Goal: Task Accomplishment & Management: Use online tool/utility

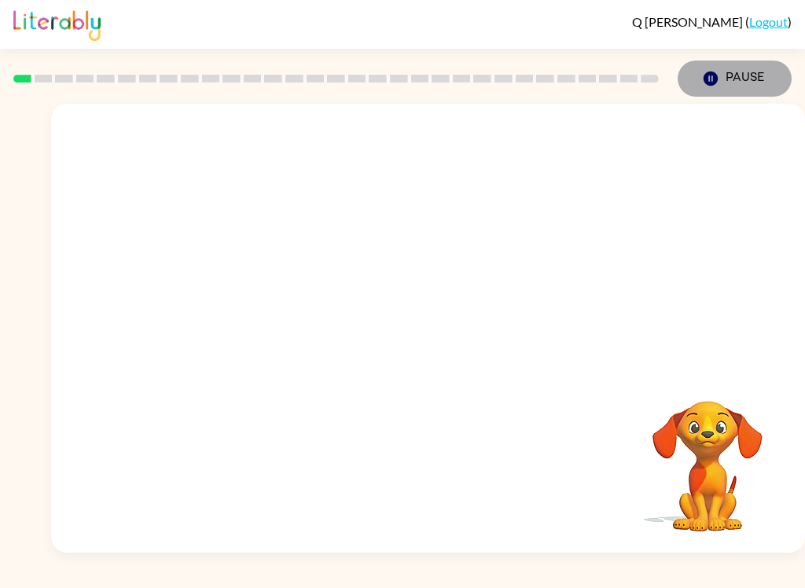
click at [760, 84] on button "Pause Pause" at bounding box center [735, 79] width 114 height 36
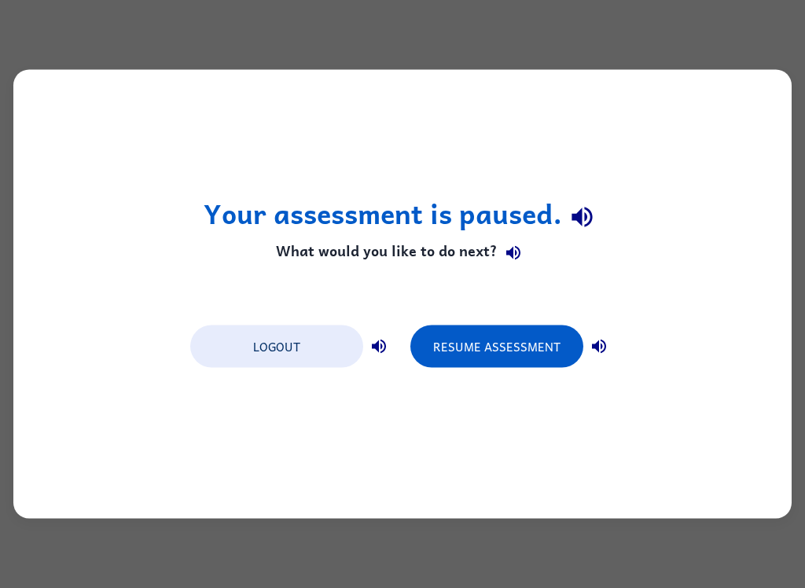
click at [532, 352] on button "Resume Assessment" at bounding box center [497, 347] width 173 height 42
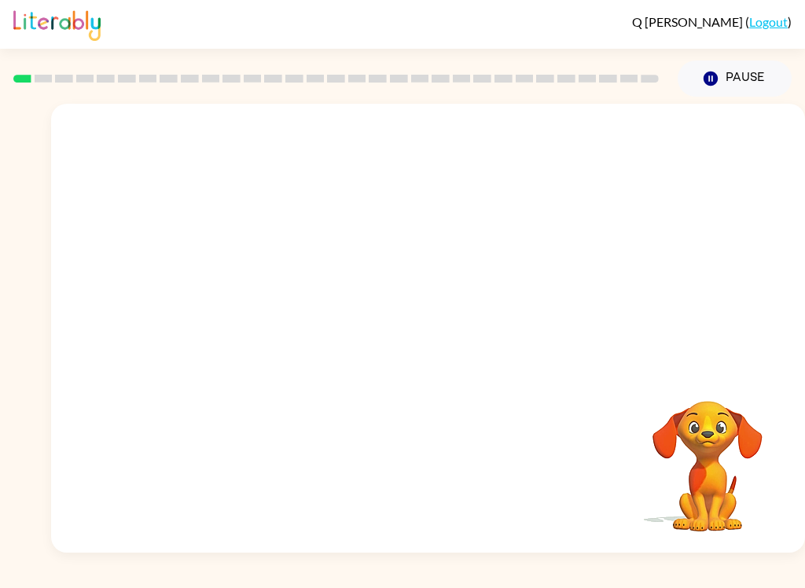
click at [745, 79] on button "Pause Pause" at bounding box center [735, 79] width 114 height 36
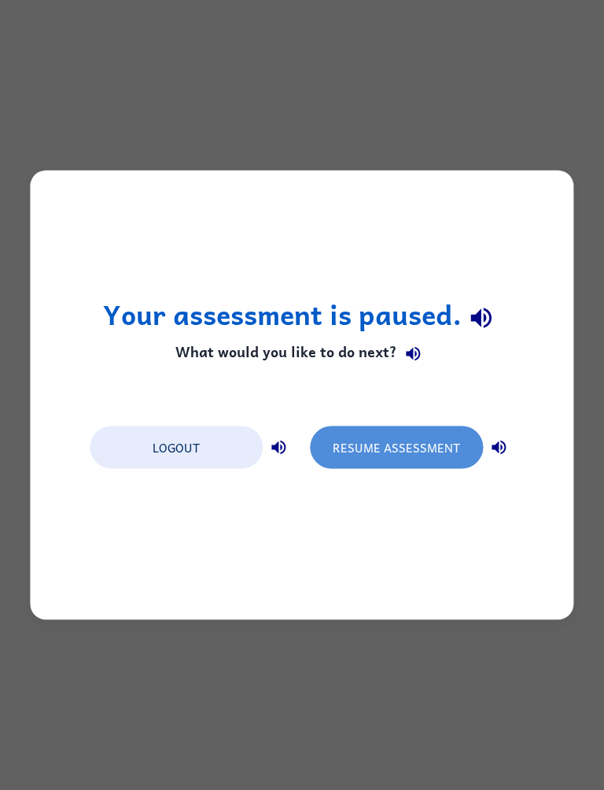
click at [443, 453] on button "Resume Assessment" at bounding box center [396, 447] width 173 height 42
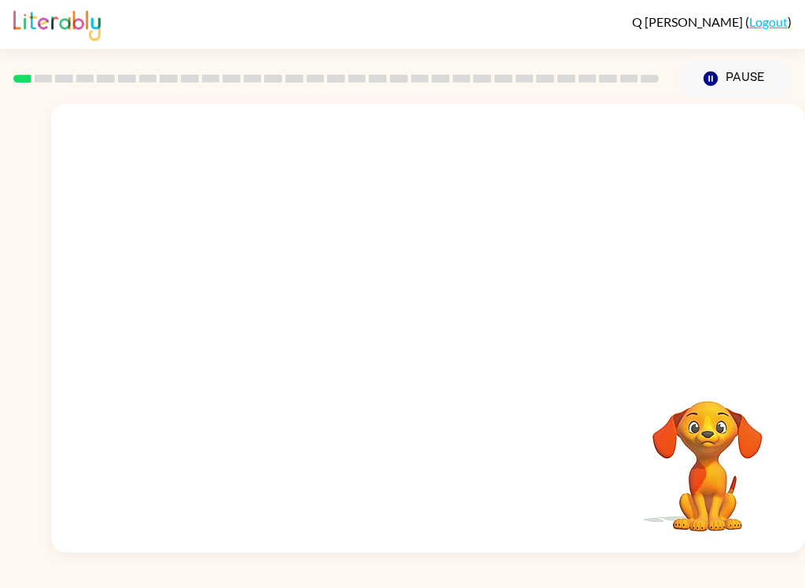
click at [145, 0] on html "Q [PERSON_NAME] ( Logout ) Pause Pause Your browser must support playing .mp4 f…" at bounding box center [402, 294] width 805 height 588
click at [440, 334] on icon "button" at bounding box center [428, 336] width 28 height 28
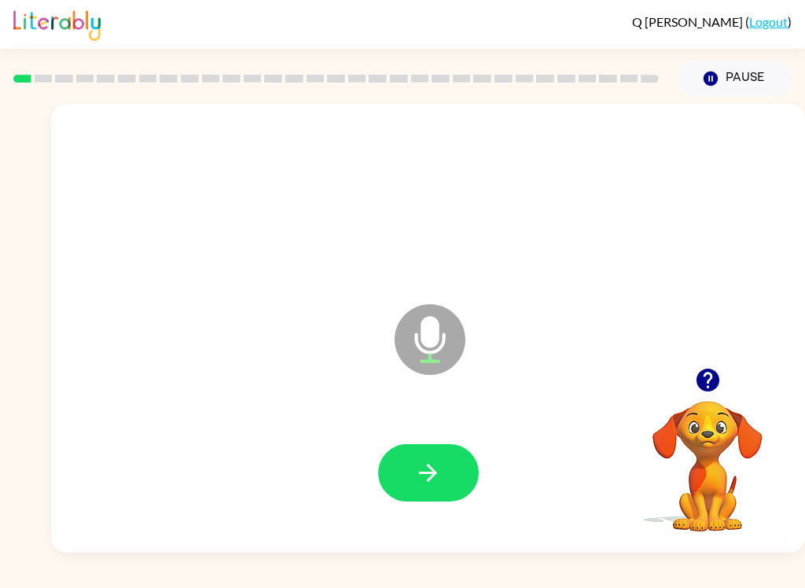
click at [452, 458] on button "button" at bounding box center [428, 472] width 101 height 57
click at [476, 481] on button "button" at bounding box center [428, 472] width 101 height 57
click at [437, 463] on icon "button" at bounding box center [428, 473] width 28 height 28
click at [451, 456] on button "button" at bounding box center [428, 472] width 101 height 57
click at [451, 456] on div at bounding box center [428, 473] width 723 height 129
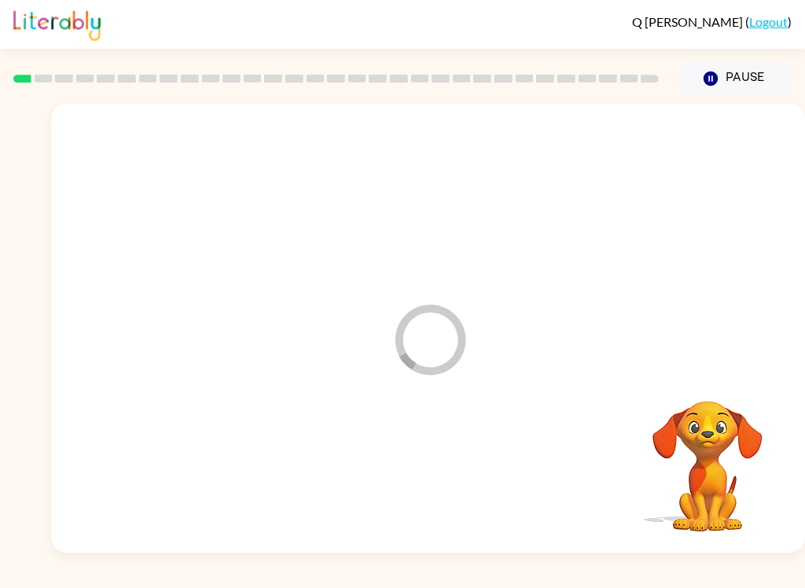
click at [444, 495] on div at bounding box center [428, 473] width 723 height 129
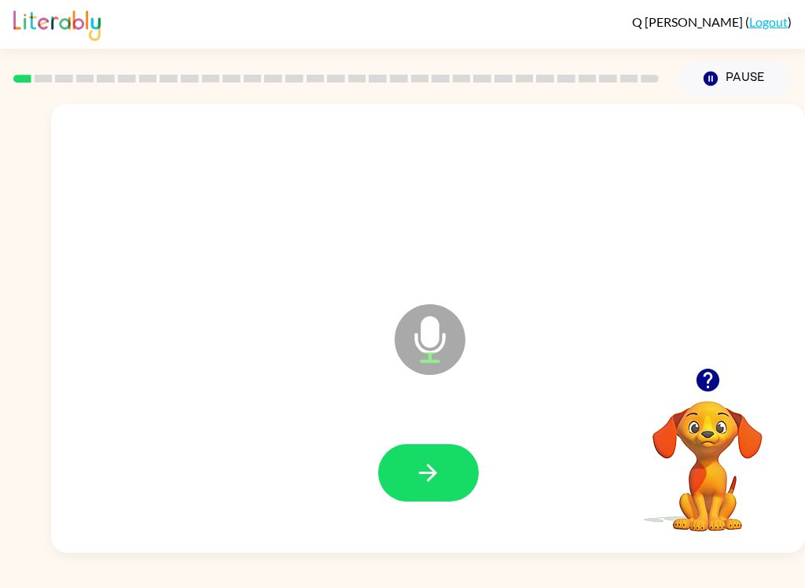
click at [420, 476] on icon "button" at bounding box center [428, 473] width 28 height 28
click at [434, 479] on icon "button" at bounding box center [428, 473] width 28 height 28
click at [395, 480] on button "button" at bounding box center [428, 472] width 101 height 57
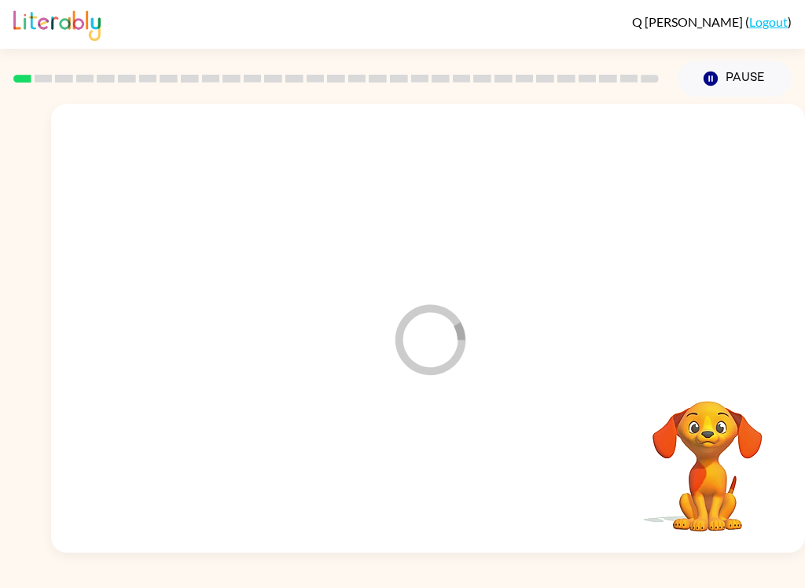
click at [395, 479] on div at bounding box center [428, 473] width 723 height 129
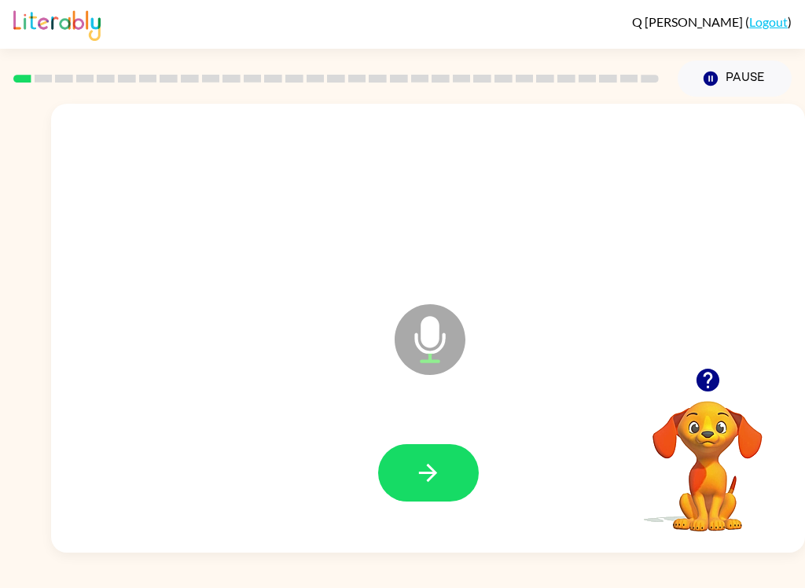
click at [450, 458] on button "button" at bounding box center [428, 472] width 101 height 57
click at [410, 486] on button "button" at bounding box center [428, 472] width 101 height 57
click at [436, 466] on icon "button" at bounding box center [428, 473] width 28 height 28
click at [425, 459] on icon "button" at bounding box center [428, 473] width 28 height 28
click at [416, 469] on icon "button" at bounding box center [428, 473] width 28 height 28
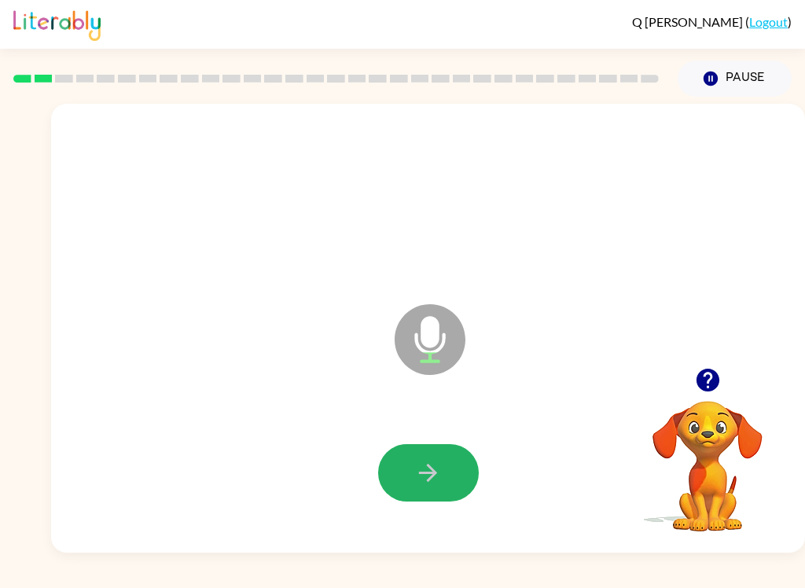
click at [418, 462] on icon "button" at bounding box center [428, 473] width 28 height 28
click at [434, 471] on icon "button" at bounding box center [428, 473] width 18 height 18
click at [433, 450] on button "button" at bounding box center [428, 472] width 101 height 57
click at [447, 462] on button "button" at bounding box center [428, 472] width 101 height 57
click at [437, 457] on button "button" at bounding box center [428, 472] width 101 height 57
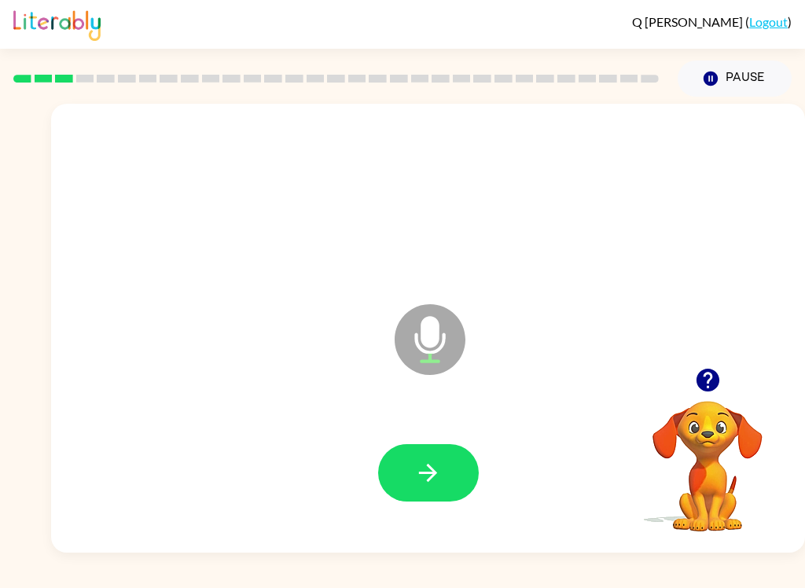
click at [440, 469] on icon "button" at bounding box center [428, 473] width 28 height 28
click at [407, 500] on button "button" at bounding box center [428, 472] width 101 height 57
click at [440, 475] on icon "button" at bounding box center [428, 473] width 28 height 28
click at [428, 467] on icon "button" at bounding box center [428, 473] width 28 height 28
click at [429, 496] on button "button" at bounding box center [428, 472] width 101 height 57
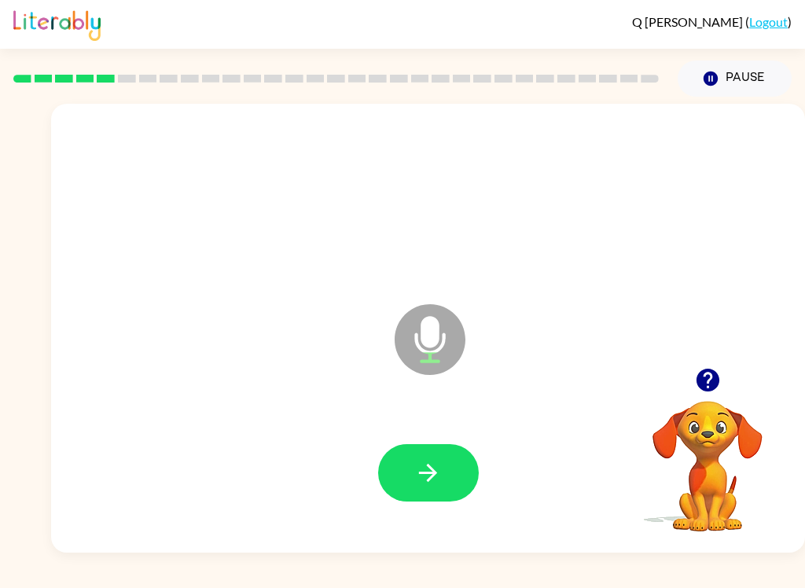
click at [418, 486] on icon "button" at bounding box center [428, 473] width 28 height 28
click at [438, 466] on icon "button" at bounding box center [428, 473] width 28 height 28
click at [430, 502] on button "button" at bounding box center [428, 472] width 101 height 57
click at [444, 476] on button "button" at bounding box center [428, 472] width 101 height 57
click at [456, 462] on button "button" at bounding box center [428, 472] width 101 height 57
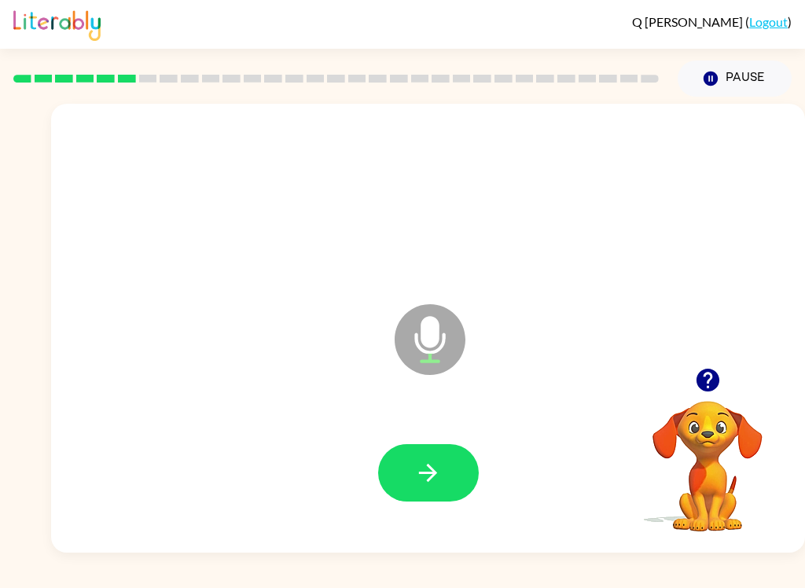
click at [428, 570] on div "Q [PERSON_NAME] ( Logout ) Pause Pause Microphone The Microphone is here when i…" at bounding box center [402, 294] width 805 height 588
click at [443, 502] on button "button" at bounding box center [428, 472] width 101 height 57
click at [435, 455] on button "button" at bounding box center [428, 472] width 101 height 57
click at [450, 471] on button "button" at bounding box center [428, 472] width 101 height 57
click at [403, 475] on button "button" at bounding box center [428, 472] width 101 height 57
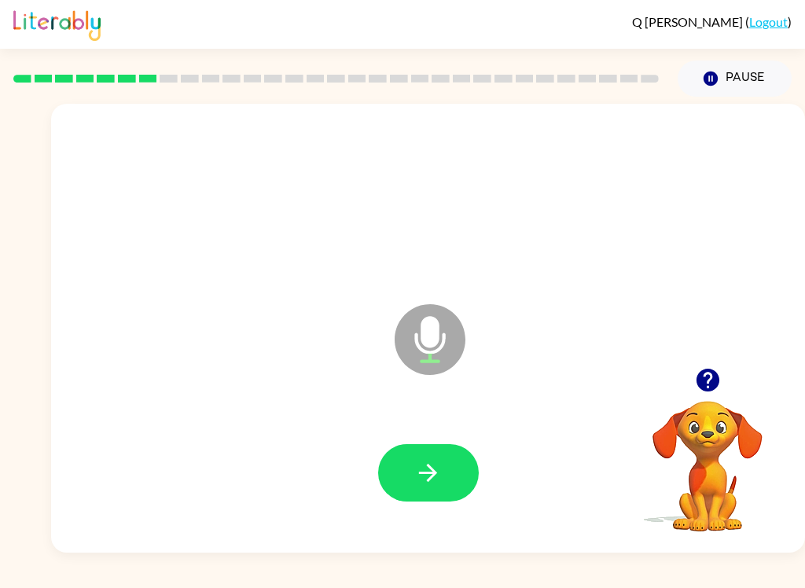
click at [436, 466] on icon "button" at bounding box center [428, 473] width 28 height 28
click at [444, 459] on button "button" at bounding box center [428, 472] width 101 height 57
click at [434, 470] on icon "button" at bounding box center [428, 473] width 18 height 18
click at [449, 475] on button "button" at bounding box center [428, 472] width 101 height 57
click at [428, 447] on button "button" at bounding box center [428, 472] width 101 height 57
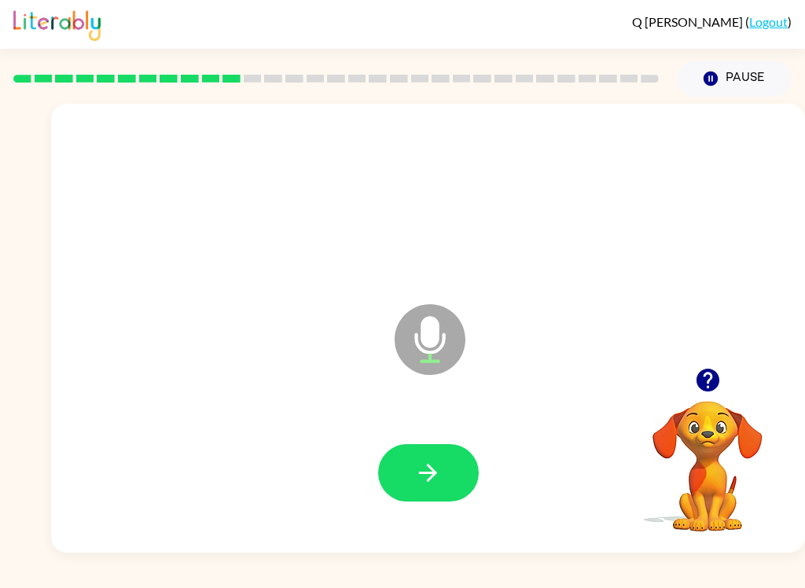
click at [473, 458] on button "button" at bounding box center [428, 472] width 101 height 57
click at [459, 475] on button "button" at bounding box center [428, 472] width 101 height 57
click at [402, 479] on button "button" at bounding box center [428, 472] width 101 height 57
click at [431, 465] on icon "button" at bounding box center [428, 473] width 28 height 28
click at [436, 488] on button "button" at bounding box center [428, 472] width 101 height 57
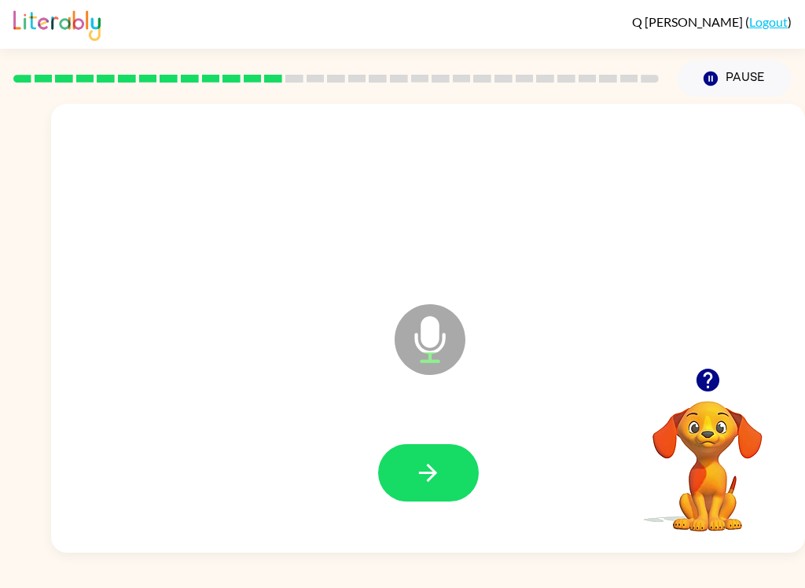
click at [427, 487] on icon "button" at bounding box center [428, 473] width 28 height 28
click at [446, 477] on button "button" at bounding box center [428, 472] width 101 height 57
click at [439, 463] on icon "button" at bounding box center [428, 473] width 28 height 28
click at [432, 473] on icon "button" at bounding box center [428, 473] width 18 height 18
click at [413, 478] on button "button" at bounding box center [428, 472] width 101 height 57
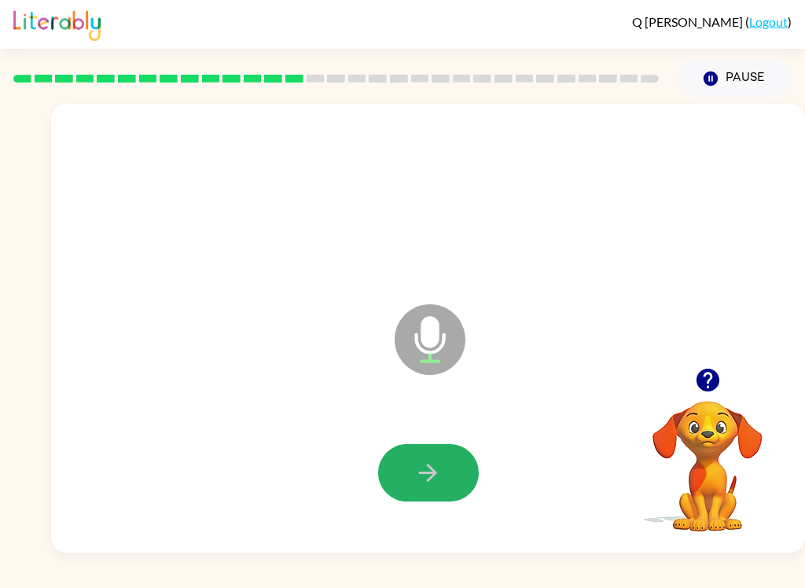
click at [446, 469] on button "button" at bounding box center [428, 472] width 101 height 57
click at [435, 473] on icon "button" at bounding box center [428, 473] width 18 height 18
click at [443, 458] on button "button" at bounding box center [428, 472] width 101 height 57
click at [418, 468] on icon "button" at bounding box center [428, 473] width 28 height 28
click at [439, 467] on icon "button" at bounding box center [428, 473] width 28 height 28
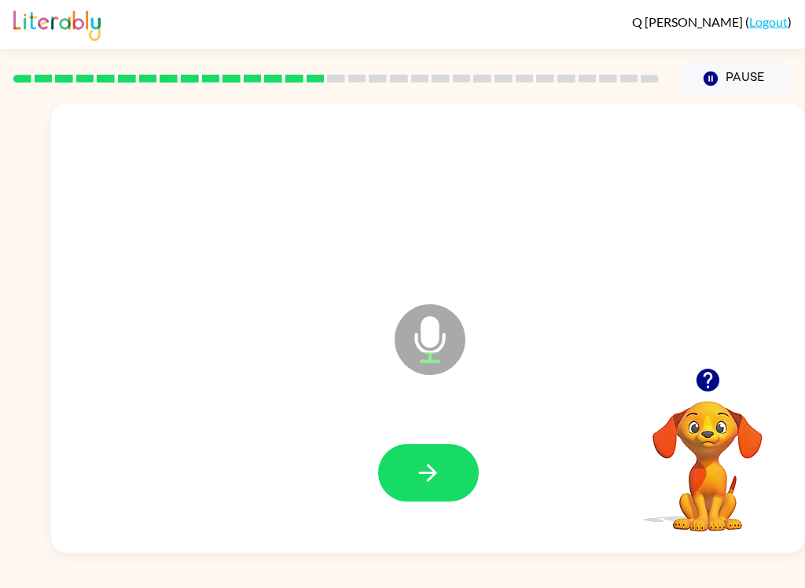
click at [473, 445] on div at bounding box center [428, 472] width 101 height 57
click at [611, 452] on div at bounding box center [428, 473] width 723 height 129
click at [404, 499] on button "button" at bounding box center [428, 472] width 101 height 57
click at [425, 492] on button "button" at bounding box center [428, 472] width 101 height 57
click at [407, 465] on button "button" at bounding box center [428, 472] width 101 height 57
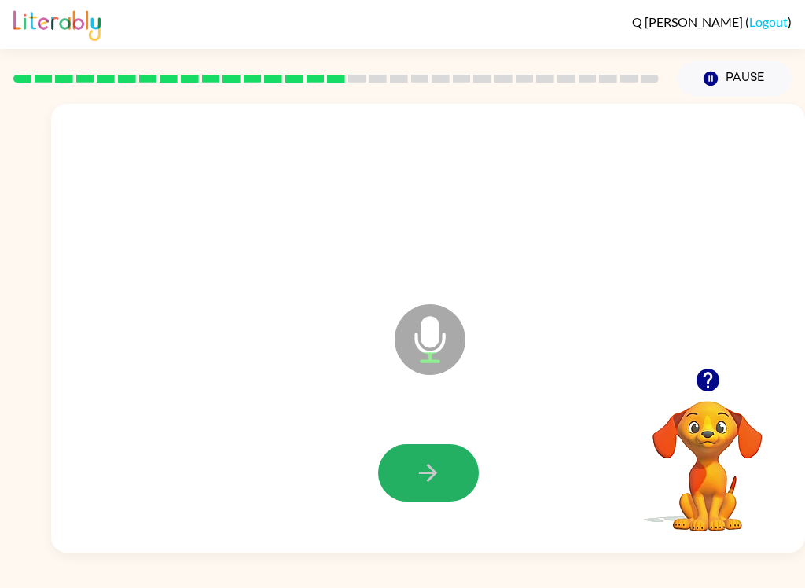
click at [429, 480] on icon "button" at bounding box center [428, 473] width 18 height 18
click at [462, 491] on button "button" at bounding box center [428, 472] width 101 height 57
click at [439, 465] on icon "button" at bounding box center [428, 473] width 28 height 28
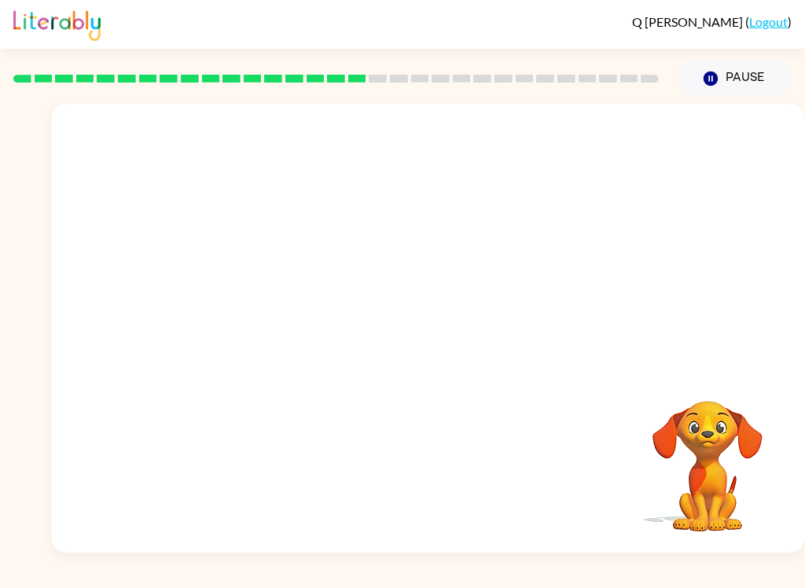
click at [618, 407] on div at bounding box center [428, 328] width 754 height 449
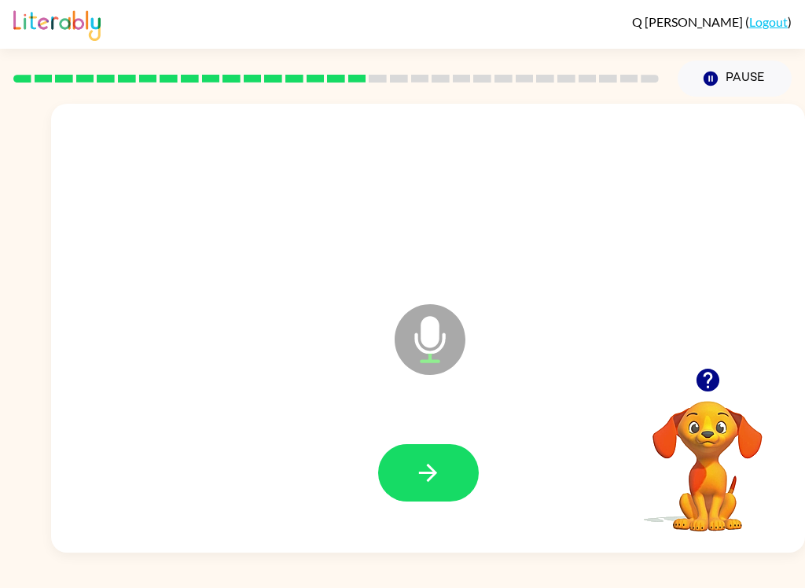
click at [439, 468] on icon "button" at bounding box center [428, 473] width 28 height 28
click at [443, 484] on button "button" at bounding box center [428, 472] width 101 height 57
click at [421, 471] on icon "button" at bounding box center [428, 473] width 28 height 28
click at [443, 464] on button "button" at bounding box center [428, 472] width 101 height 57
click at [443, 460] on button "button" at bounding box center [428, 472] width 101 height 57
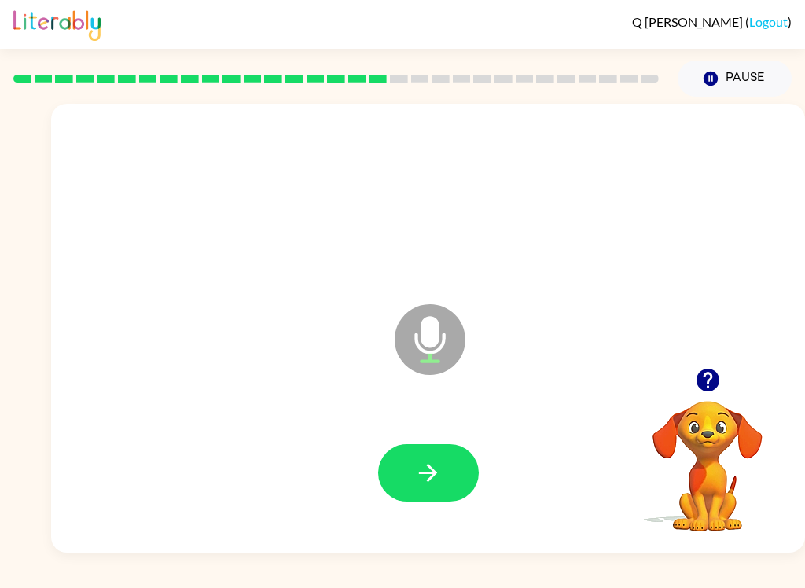
click at [444, 465] on button "button" at bounding box center [428, 472] width 101 height 57
click at [452, 458] on button "button" at bounding box center [428, 472] width 101 height 57
click at [448, 473] on button "button" at bounding box center [428, 472] width 101 height 57
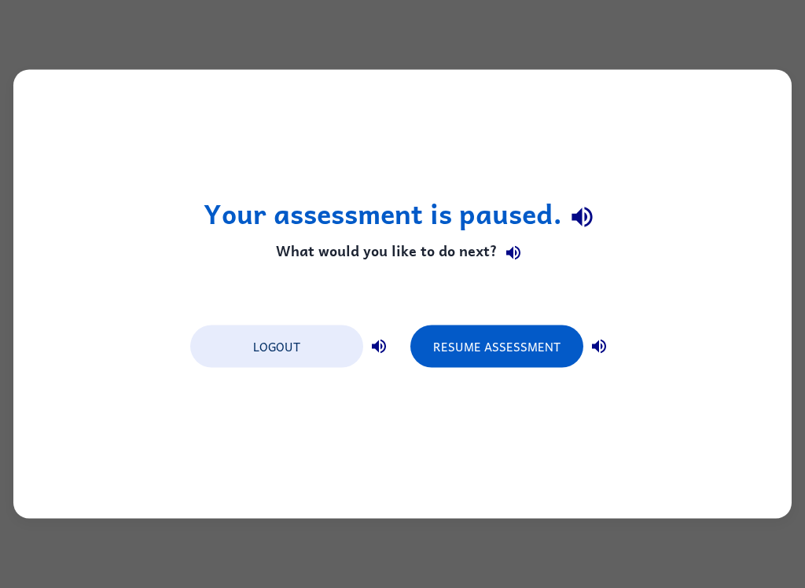
click at [547, 334] on button "Resume Assessment" at bounding box center [497, 347] width 173 height 42
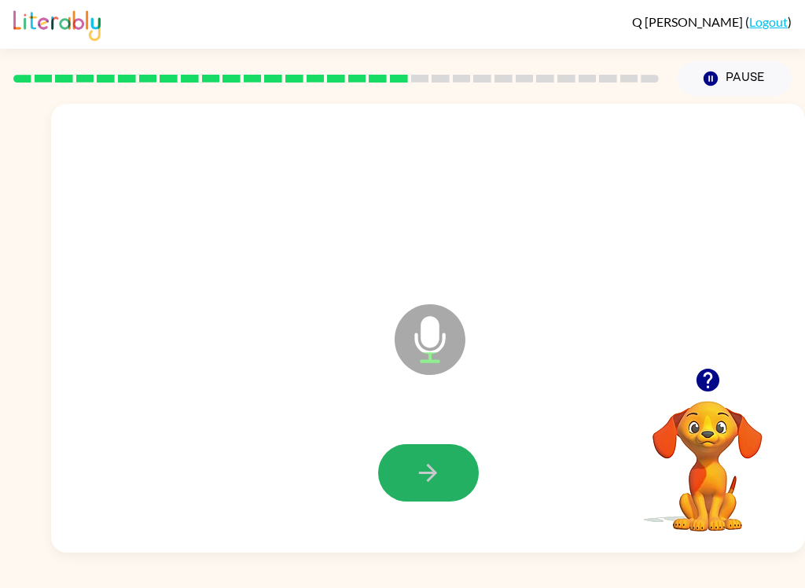
click at [429, 472] on icon "button" at bounding box center [428, 473] width 28 height 28
click at [436, 473] on icon "button" at bounding box center [428, 473] width 18 height 18
click at [448, 477] on button "button" at bounding box center [428, 472] width 101 height 57
click at [449, 463] on button "button" at bounding box center [428, 472] width 101 height 57
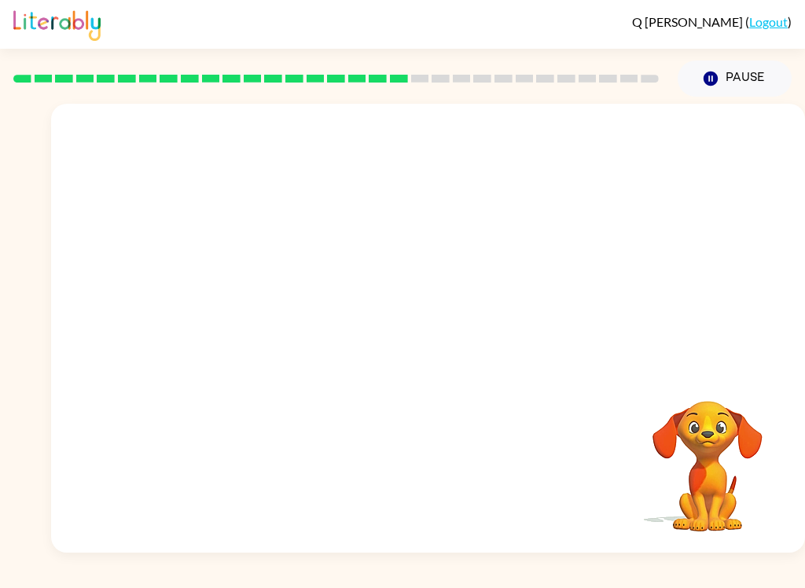
click at [6, 580] on div "Q [PERSON_NAME] ( Logout ) Pause Pause Your browser must support playing .mp4 f…" at bounding box center [402, 294] width 805 height 588
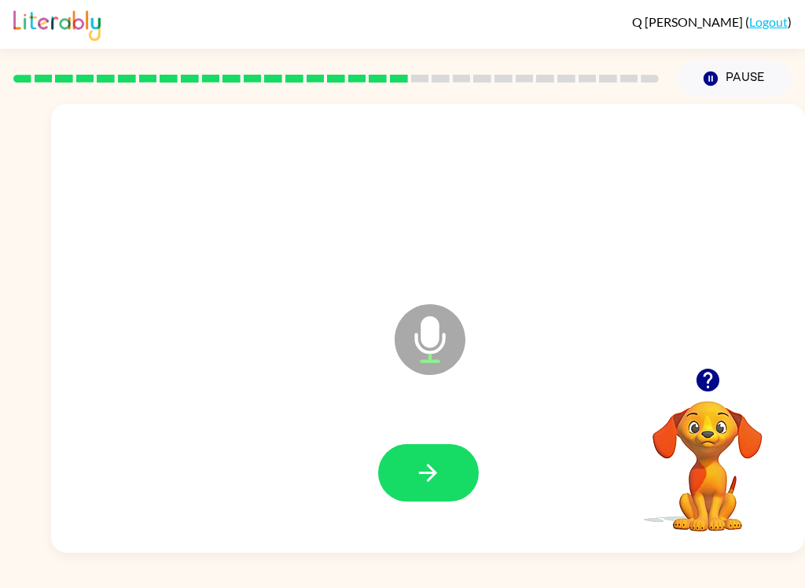
click at [754, 72] on button "Pause Pause" at bounding box center [735, 79] width 114 height 36
